Goal: Task Accomplishment & Management: Manage account settings

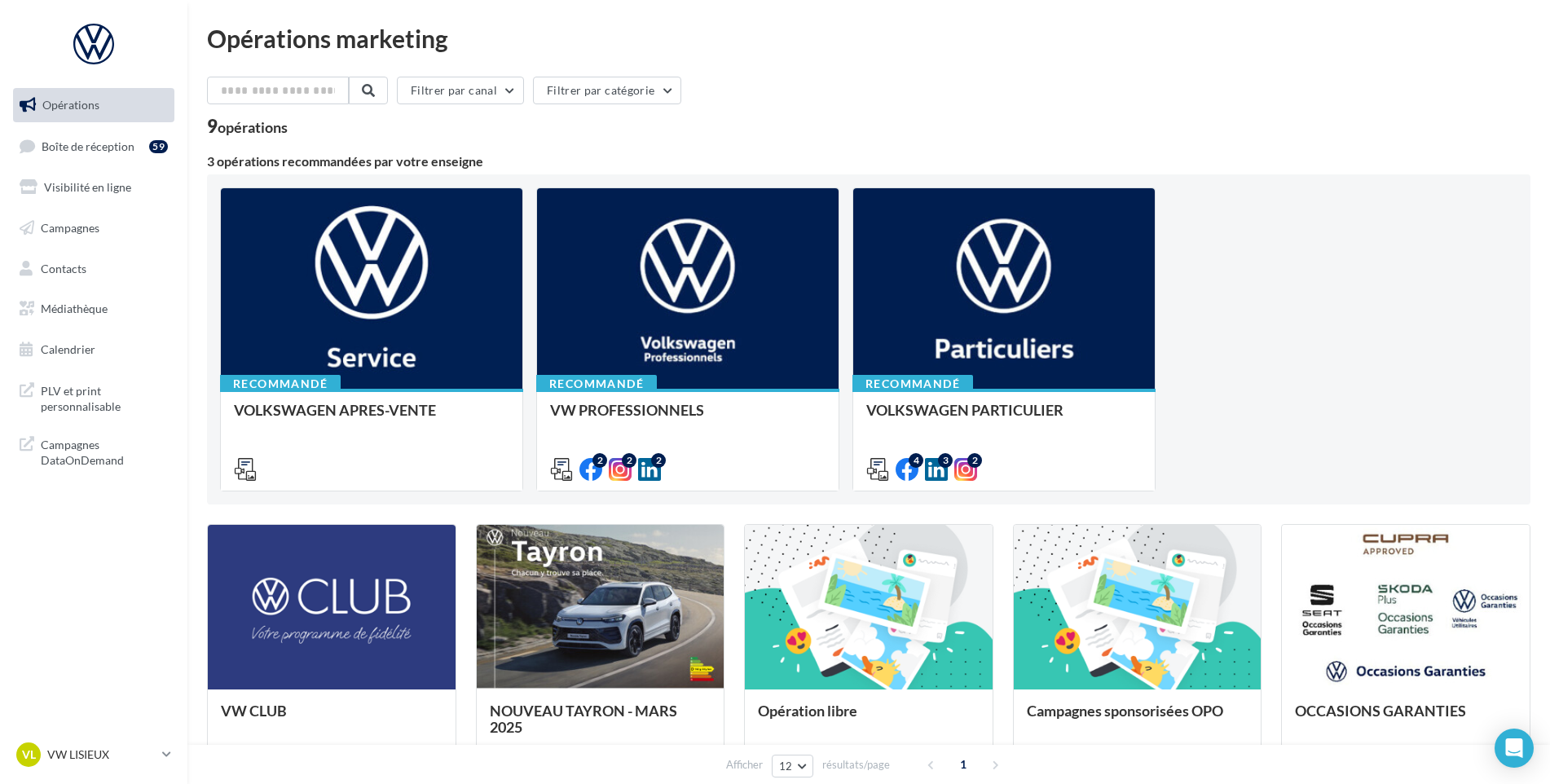
click at [84, 125] on ul "Opérations Boîte de réception 59 Visibilité en ligne Campagnes Contacts Médiath…" at bounding box center [94, 226] width 175 height 291
click at [86, 131] on link "Boîte de réception 59" at bounding box center [93, 146] width 168 height 35
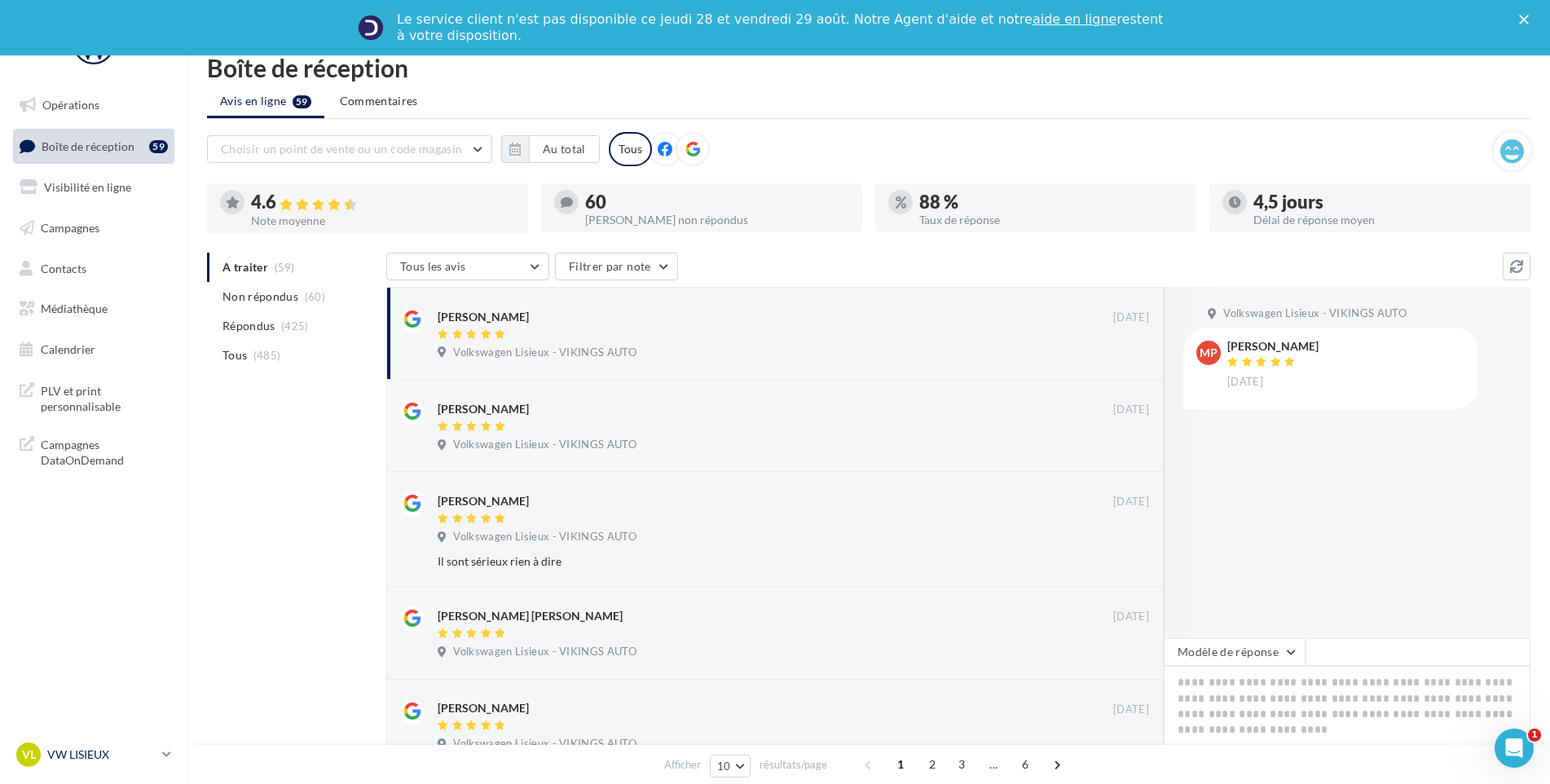
click at [117, 743] on div "VL VW LISIEUX vw-lis-vau" at bounding box center [86, 755] width 139 height 24
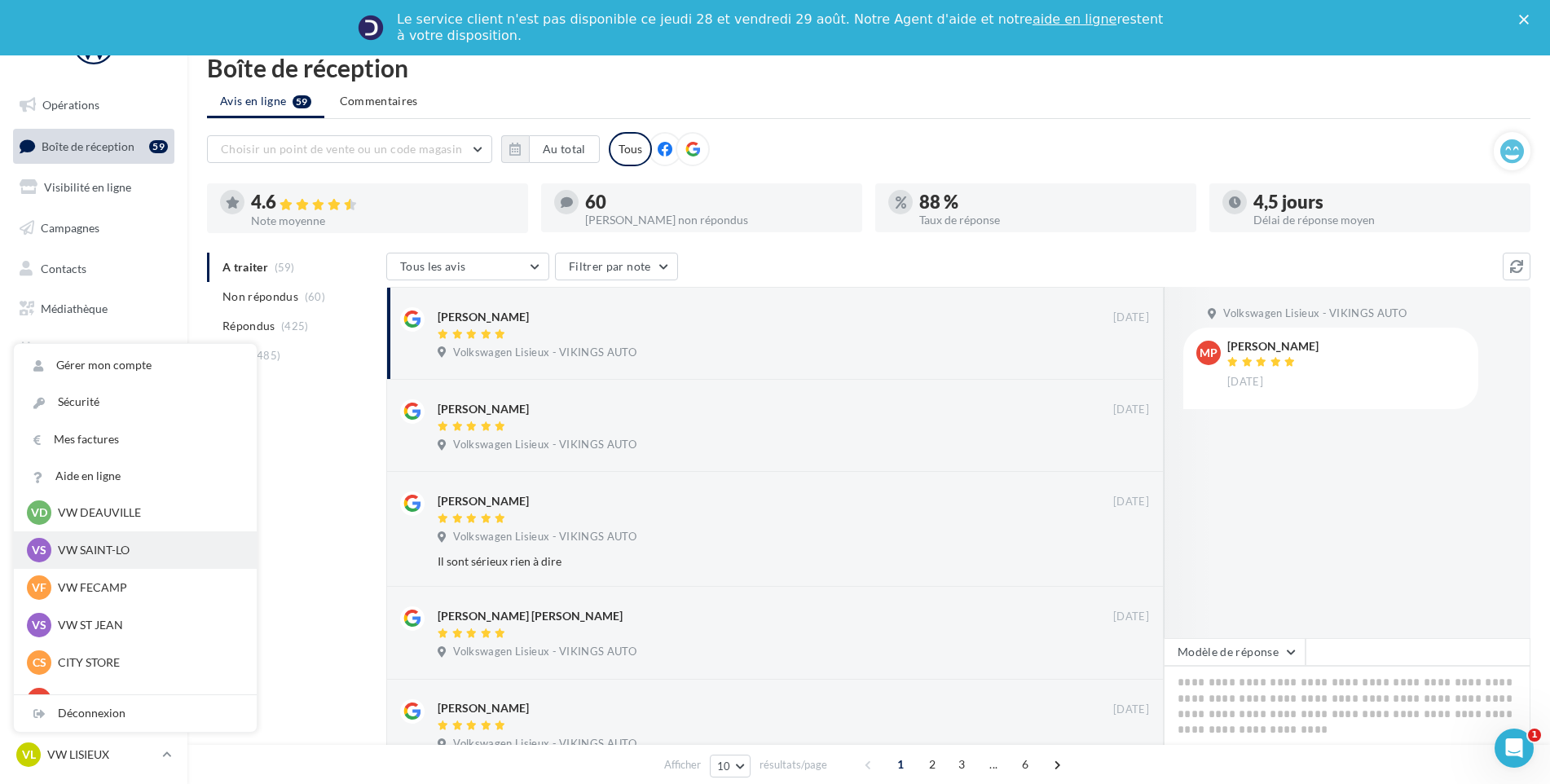
scroll to position [245, 0]
click at [109, 539] on p "VW ST JEAN" at bounding box center [147, 543] width 179 height 16
